Goal: Go to known website: Go to known website

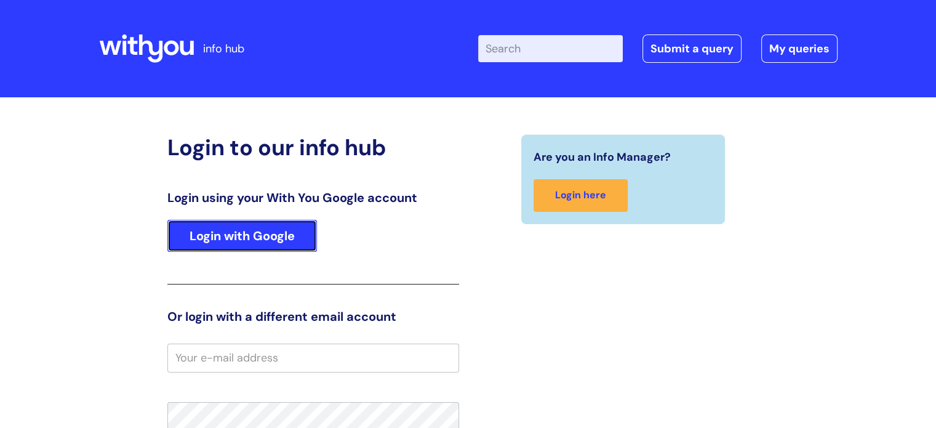
click at [247, 231] on link "Login with Google" at bounding box center [242, 236] width 150 height 32
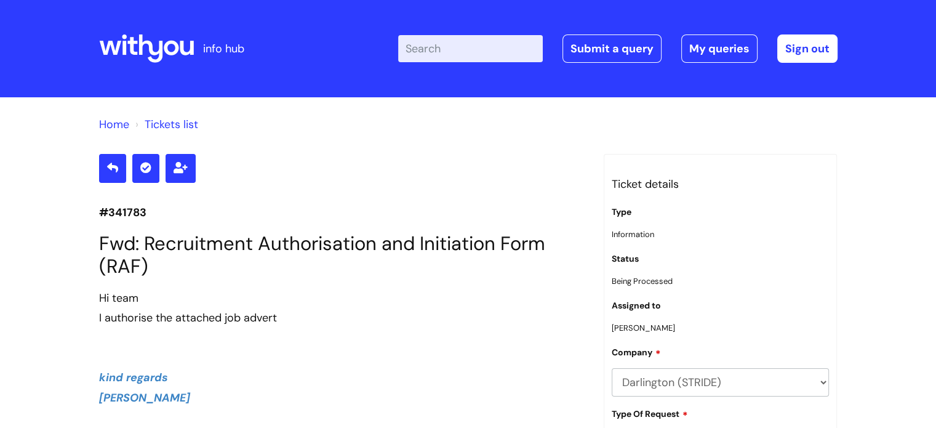
click at [158, 39] on icon at bounding box center [146, 49] width 95 height 30
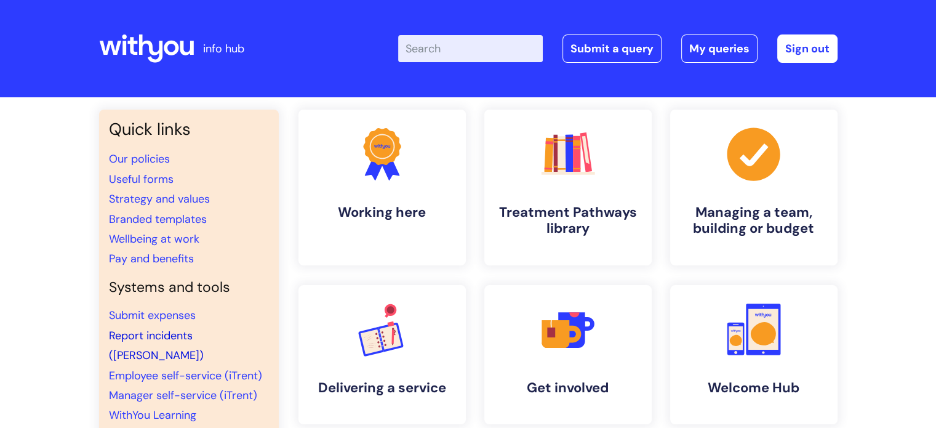
click at [170, 333] on link "Report incidents (Ulysses)" at bounding box center [156, 345] width 95 height 34
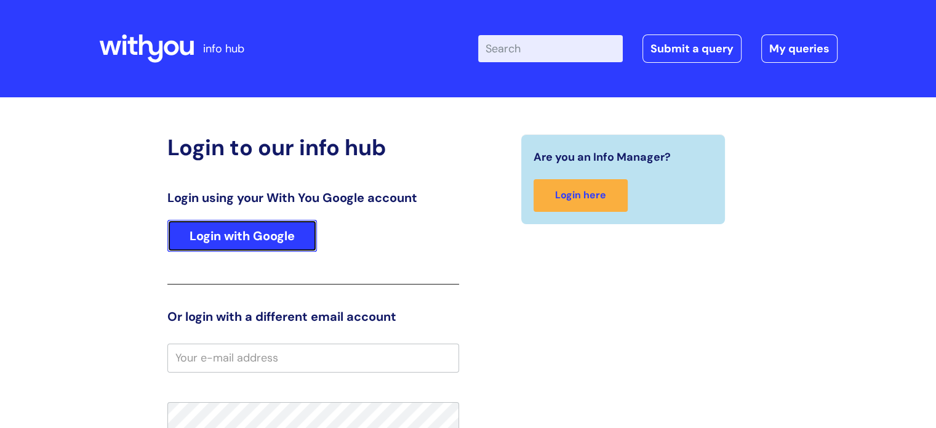
click at [276, 242] on link "Login with Google" at bounding box center [242, 236] width 150 height 32
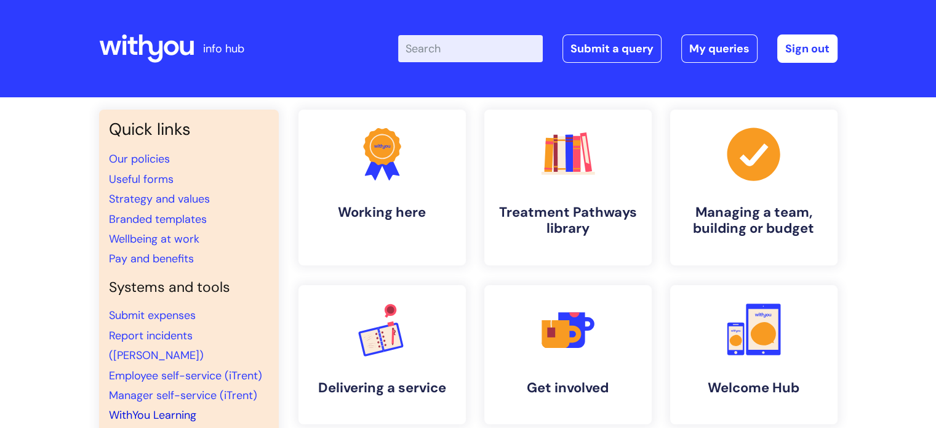
click at [165, 407] on link "WithYou Learning" at bounding box center [152, 414] width 87 height 15
